Goal: Transaction & Acquisition: Book appointment/travel/reservation

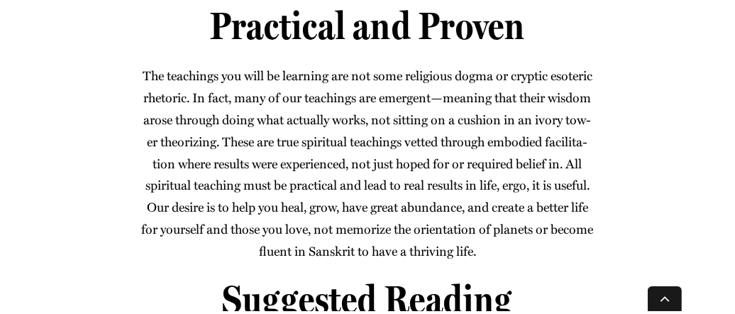
scroll to position [1188, 0]
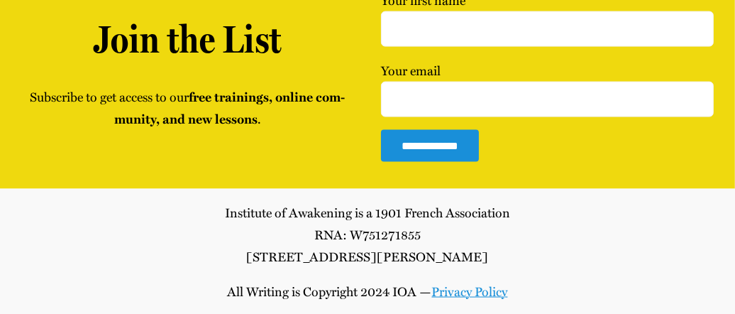
scroll to position [1748, 0]
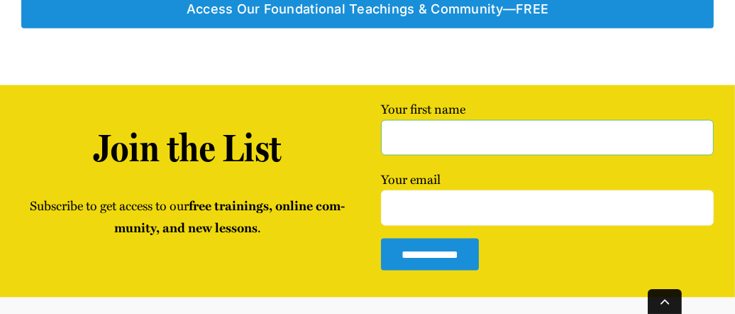
click at [539, 136] on input "Your first name" at bounding box center [547, 137] width 333 height 35
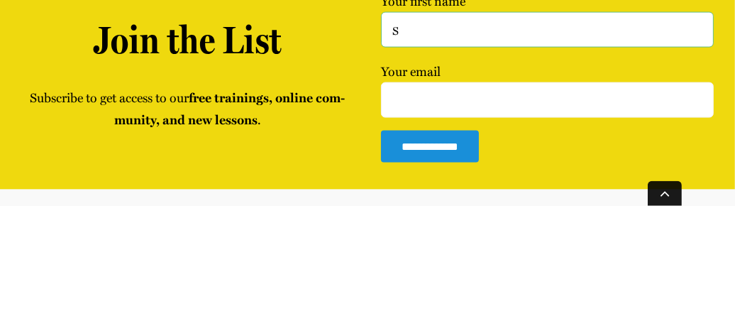
type input "Shandi"
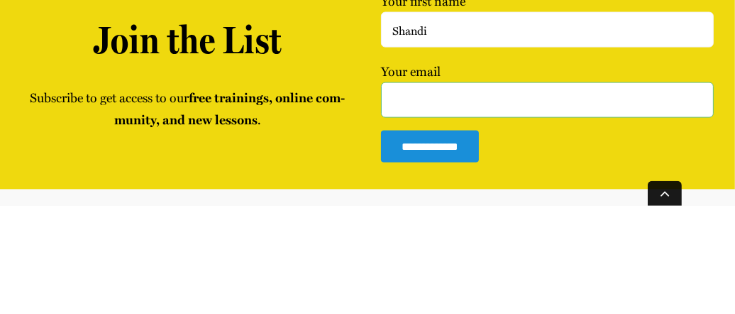
click at [504, 203] on input "Your email" at bounding box center [547, 207] width 333 height 35
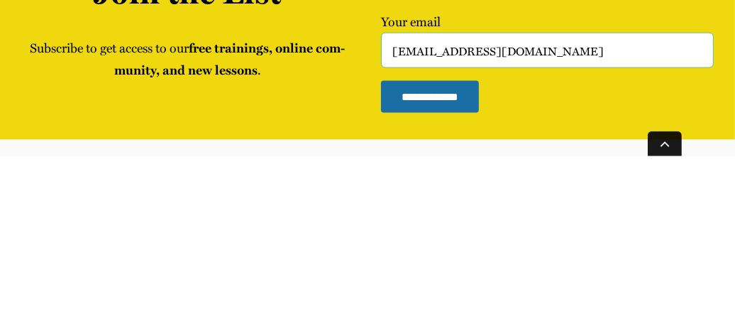
type input "s.rose9085@outlook.com"
click at [456, 263] on input "**********" at bounding box center [430, 254] width 98 height 32
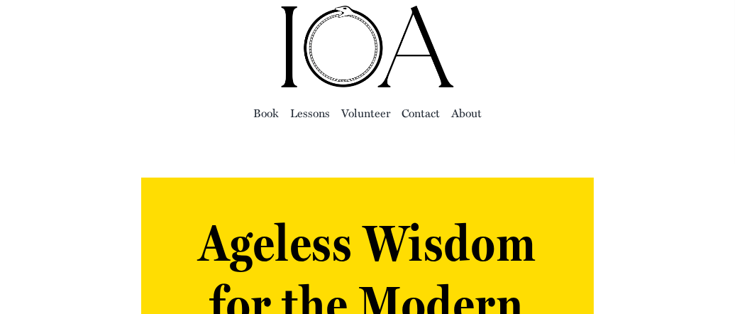
scroll to position [0, 0]
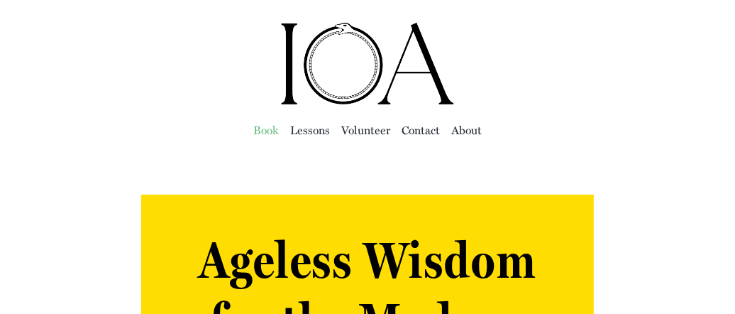
click at [276, 126] on span "Book" at bounding box center [266, 130] width 26 height 20
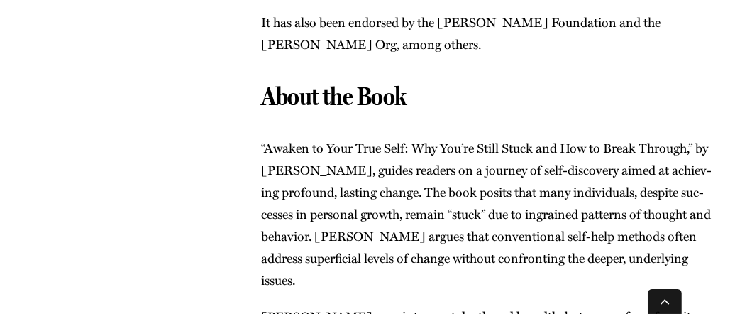
scroll to position [877, 0]
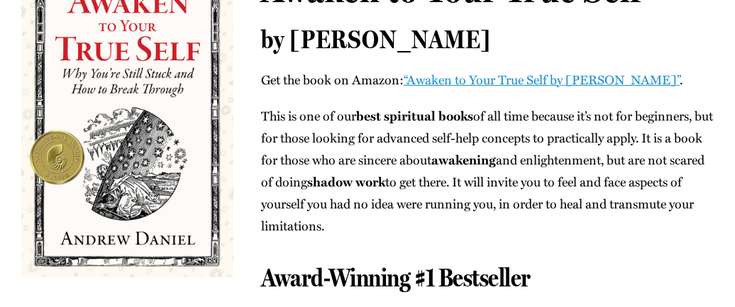
scroll to position [224, 0]
